Goal: Task Accomplishment & Management: Complete application form

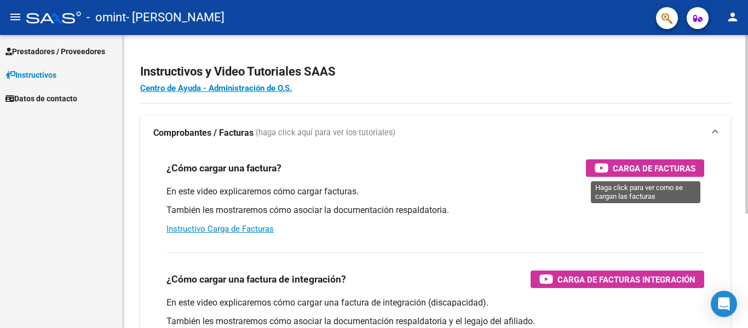
click at [616, 167] on span "Carga de Facturas" at bounding box center [653, 168] width 83 height 14
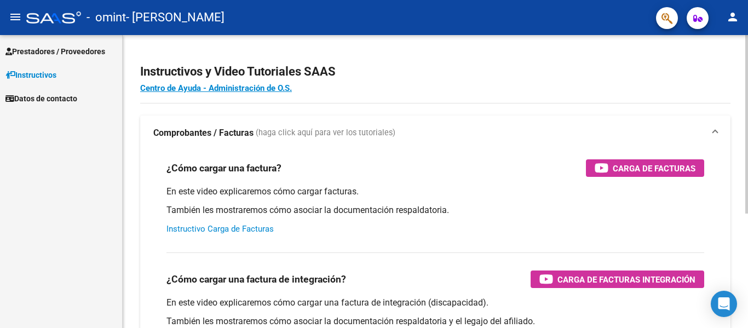
click at [234, 228] on link "Instructivo Carga de Facturas" at bounding box center [219, 229] width 107 height 10
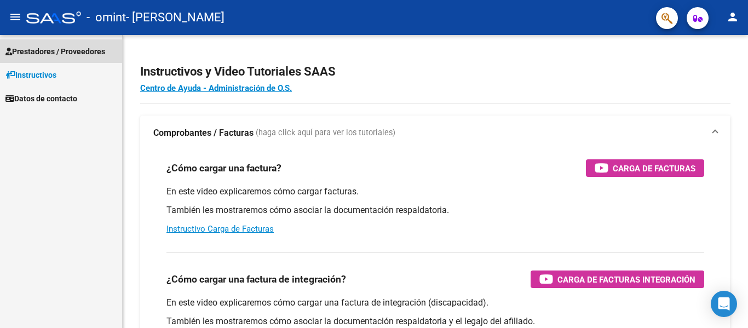
click at [48, 51] on span "Prestadores / Proveedores" at bounding box center [55, 51] width 100 height 12
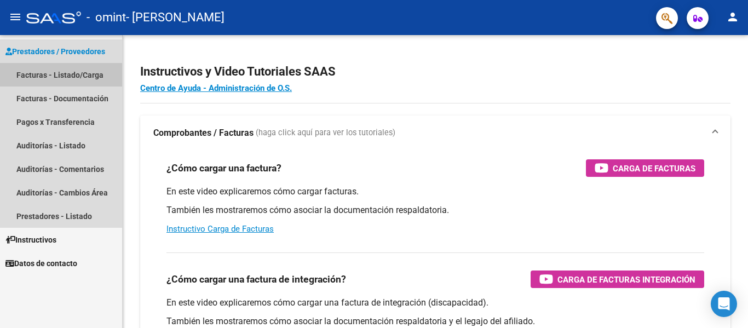
click at [49, 78] on link "Facturas - Listado/Carga" at bounding box center [61, 75] width 122 height 24
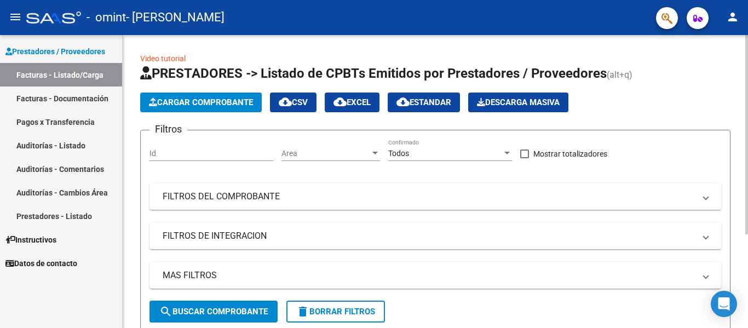
click at [206, 99] on span "Cargar Comprobante" at bounding box center [201, 102] width 104 height 10
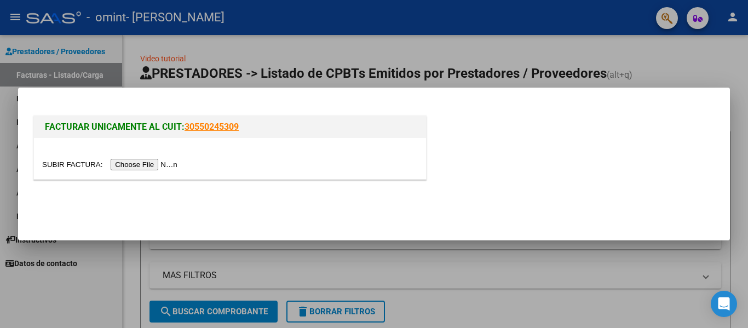
click at [163, 166] on input "file" at bounding box center [111, 164] width 138 height 11
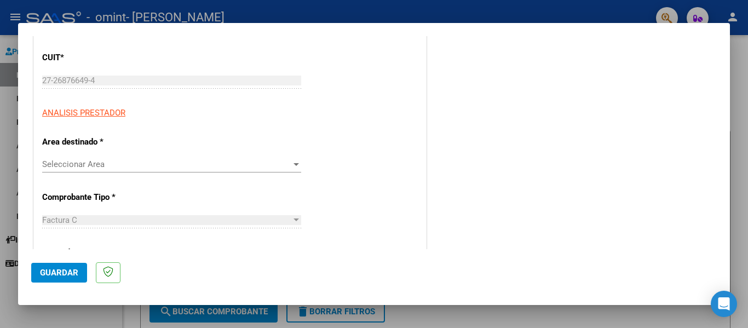
scroll to position [164, 0]
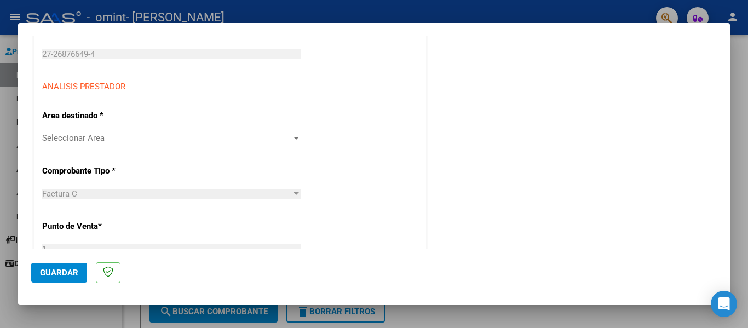
click at [284, 138] on span "Seleccionar Area" at bounding box center [166, 138] width 249 height 10
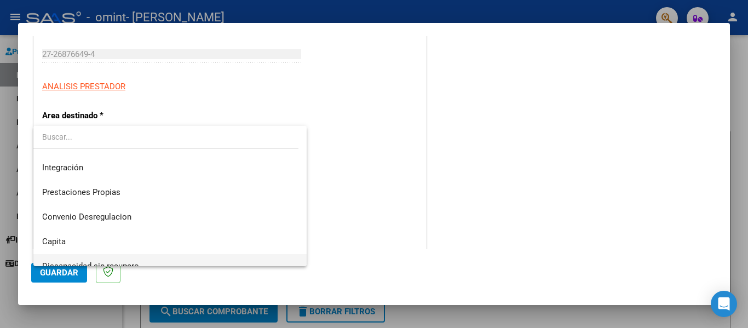
scroll to position [82, 0]
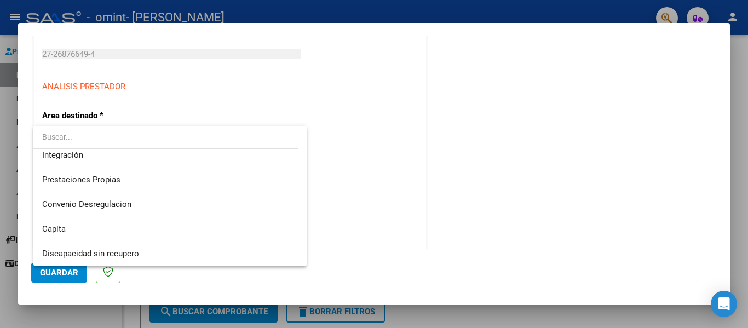
click at [351, 216] on div at bounding box center [374, 164] width 748 height 328
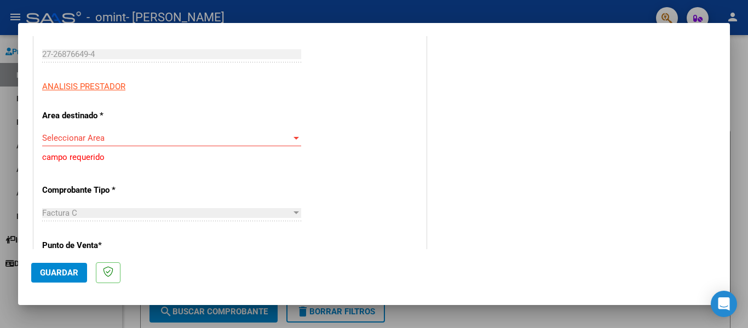
scroll to position [0, 0]
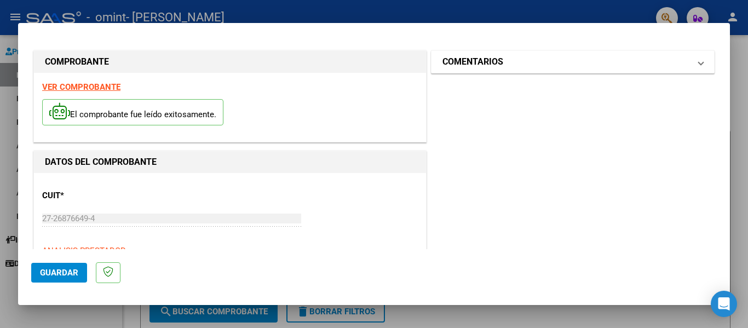
click at [508, 58] on mat-panel-title "COMENTARIOS" at bounding box center [565, 61] width 247 height 13
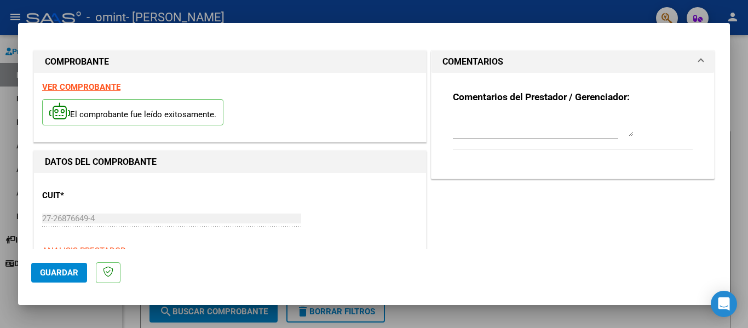
click at [508, 58] on mat-panel-title "COMENTARIOS" at bounding box center [565, 61] width 247 height 13
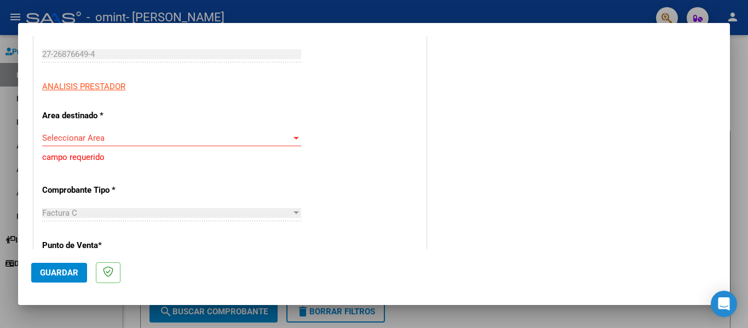
scroll to position [219, 0]
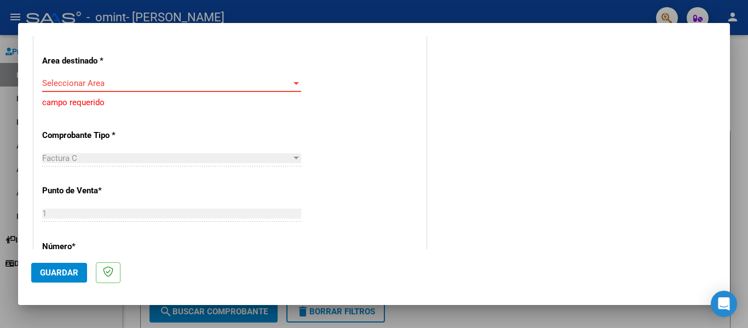
click at [298, 85] on div at bounding box center [296, 83] width 10 height 9
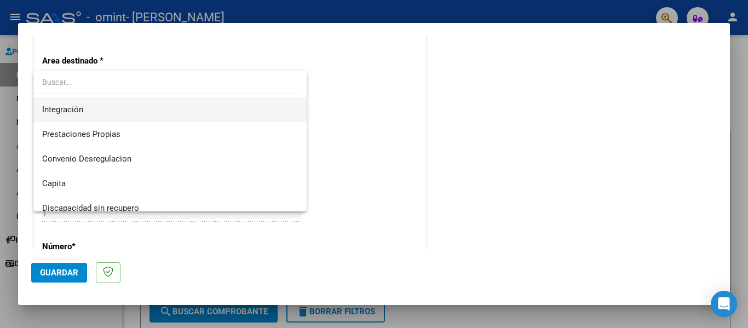
scroll to position [82, 0]
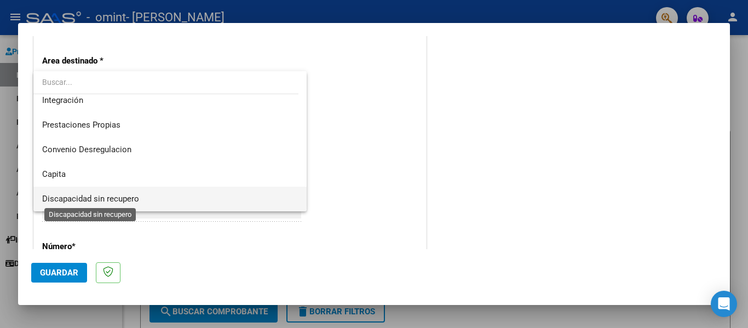
click at [120, 201] on span "Discapacidad sin recupero" at bounding box center [90, 199] width 97 height 10
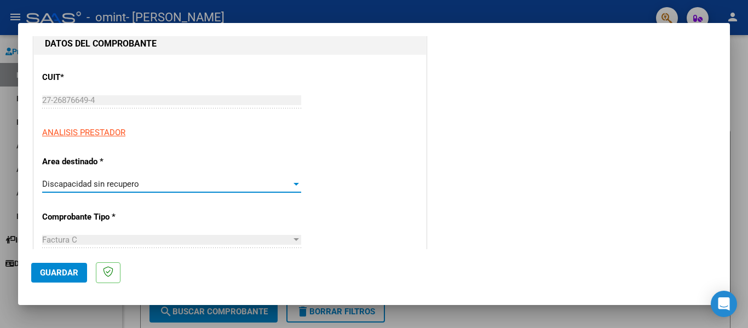
scroll to position [0, 0]
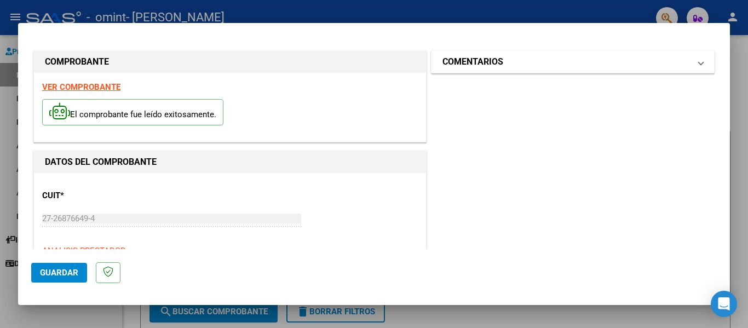
click at [617, 62] on mat-panel-title "COMENTARIOS" at bounding box center [565, 61] width 247 height 13
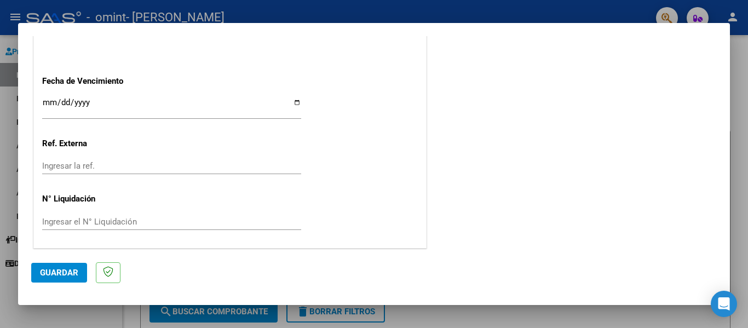
scroll to position [620, 0]
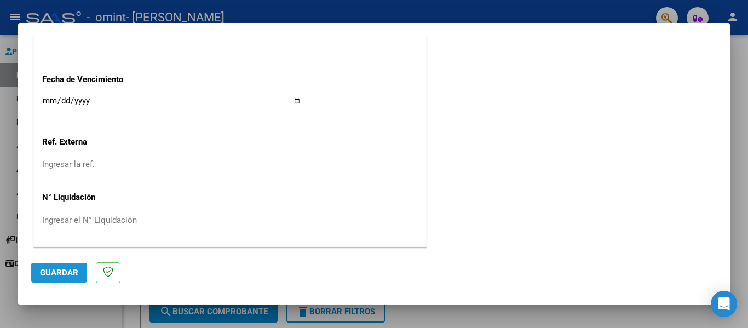
click at [54, 274] on span "Guardar" at bounding box center [59, 273] width 38 height 10
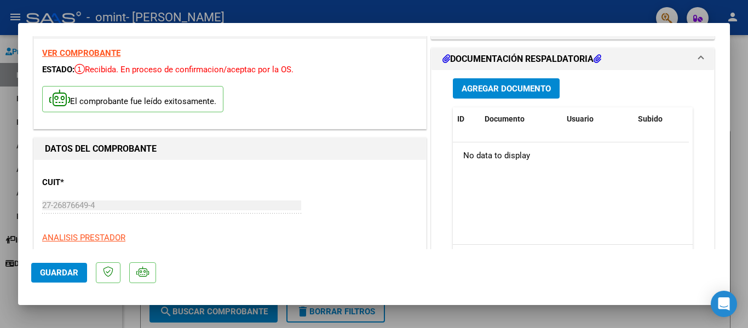
scroll to position [109, 0]
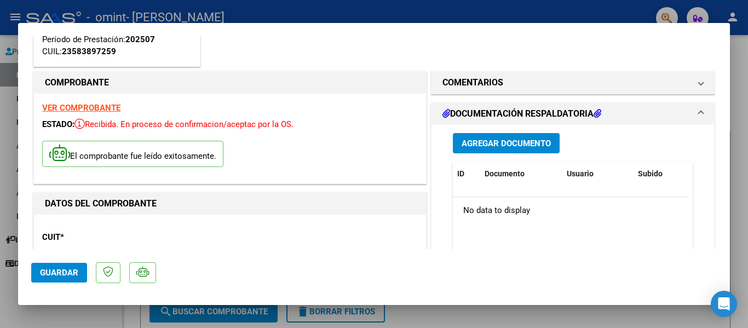
click at [478, 145] on span "Agregar Documento" at bounding box center [505, 143] width 89 height 10
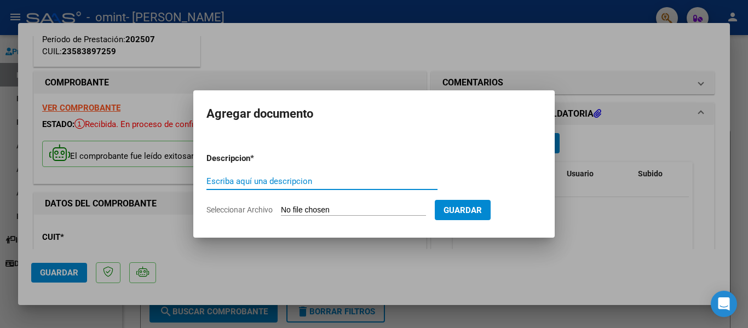
click at [248, 181] on input "Escriba aquí una descripcion" at bounding box center [321, 181] width 231 height 10
click at [216, 183] on input "Planilla de asistencias" at bounding box center [321, 181] width 231 height 10
click at [224, 181] on input "Planilla de asistencias" at bounding box center [321, 181] width 231 height 10
click at [232, 180] on input "Planilla de asistencias" at bounding box center [321, 181] width 231 height 10
type input "Planilla de asistencias"
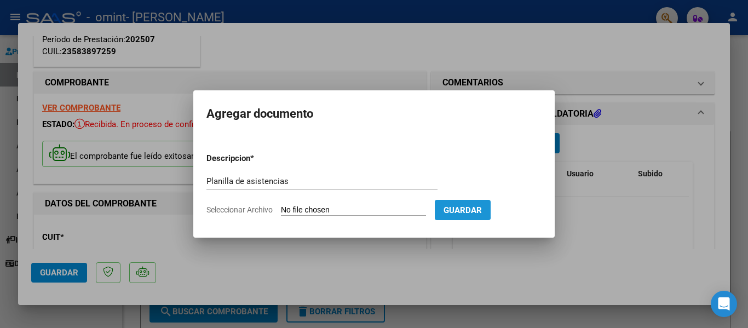
click at [471, 207] on span "Guardar" at bounding box center [462, 210] width 38 height 10
click at [383, 208] on input "Seleccionar Archivo" at bounding box center [353, 210] width 145 height 10
type input "C:\fakepath\asistencia [PERSON_NAME].pdf"
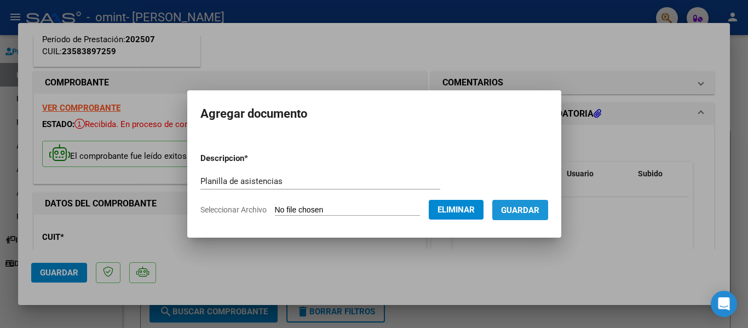
click at [539, 213] on span "Guardar" at bounding box center [520, 210] width 38 height 10
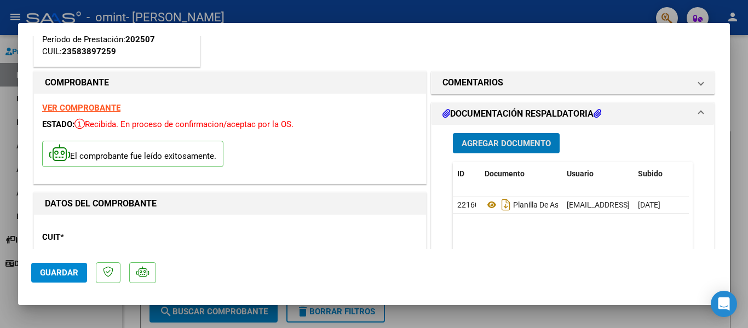
click at [489, 142] on span "Agregar Documento" at bounding box center [505, 143] width 89 height 10
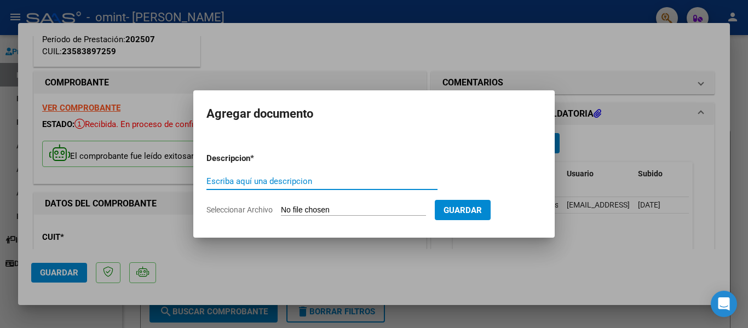
click at [263, 182] on input "Escriba aquí una descripcion" at bounding box center [321, 181] width 231 height 10
type input "Informe semestral"
click at [389, 212] on input "Seleccionar Archivo" at bounding box center [353, 210] width 145 height 10
type input "C:\fakepath\Informe evolutivo de terapia psicomotriz [PERSON_NAME].pdf"
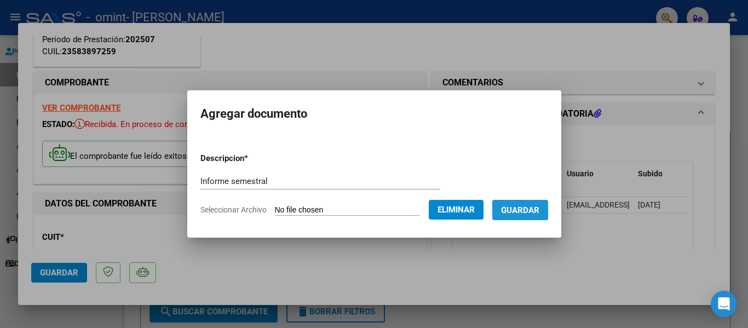
click at [539, 206] on span "Guardar" at bounding box center [520, 210] width 38 height 10
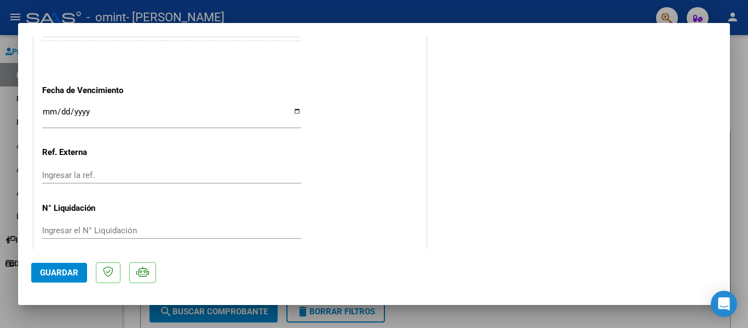
scroll to position [791, 0]
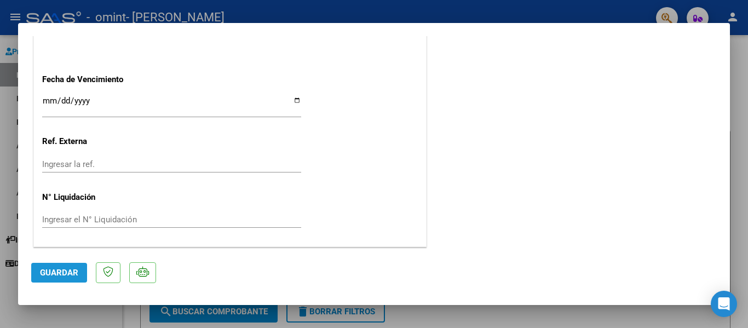
click at [51, 273] on span "Guardar" at bounding box center [59, 273] width 38 height 10
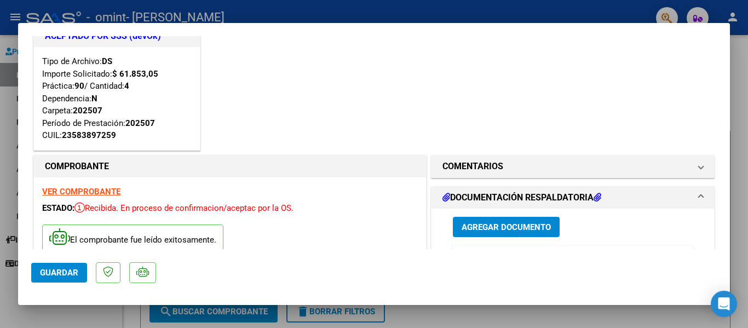
scroll to position [0, 0]
